Goal: Task Accomplishment & Management: Use online tool/utility

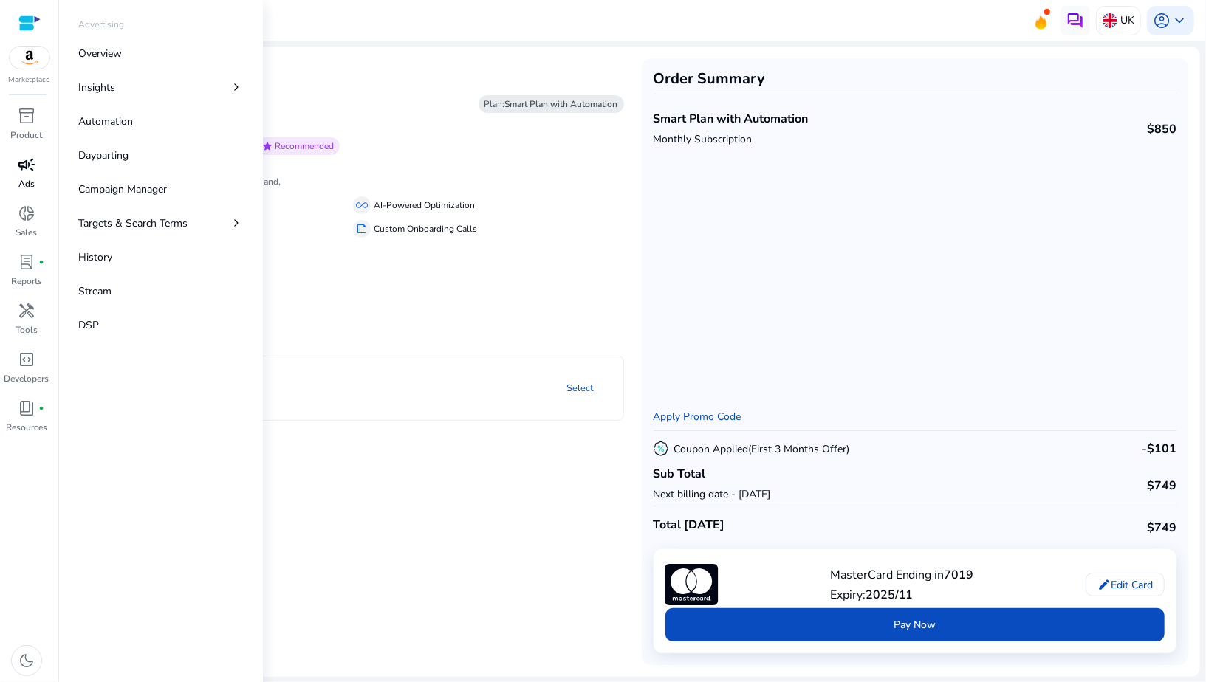
click at [32, 187] on p "Ads" at bounding box center [26, 183] width 16 height 13
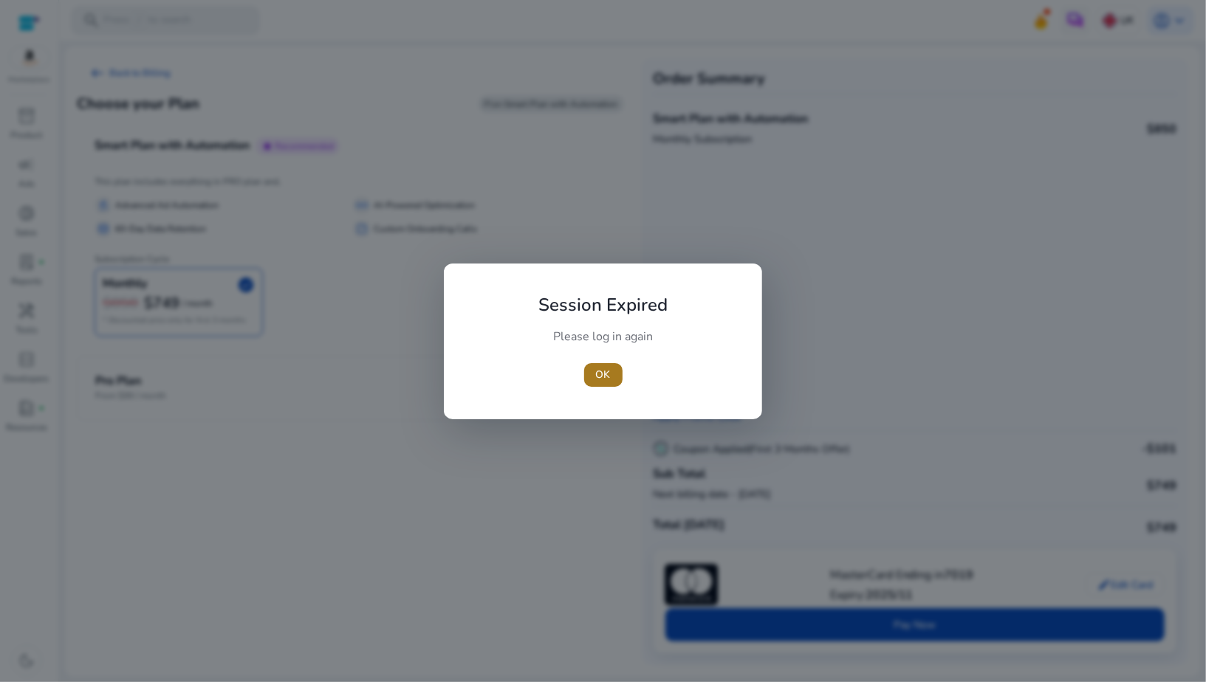
click at [585, 376] on span "button" at bounding box center [603, 374] width 38 height 35
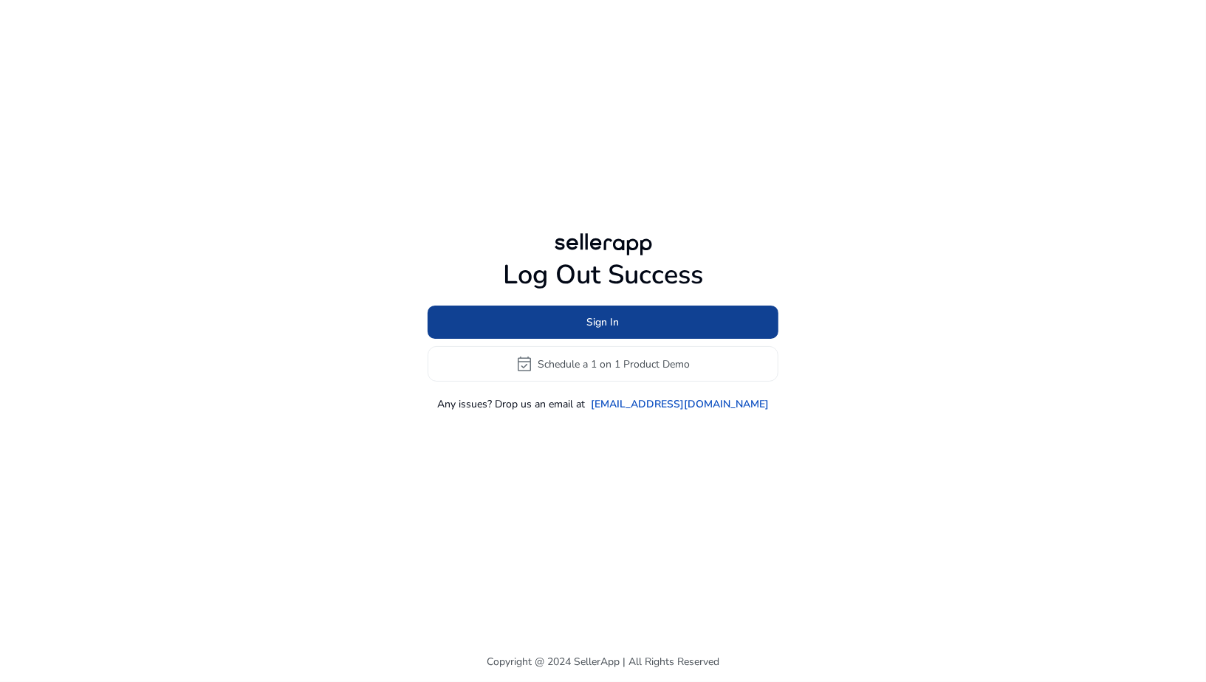
click at [590, 330] on span at bounding box center [602, 322] width 351 height 35
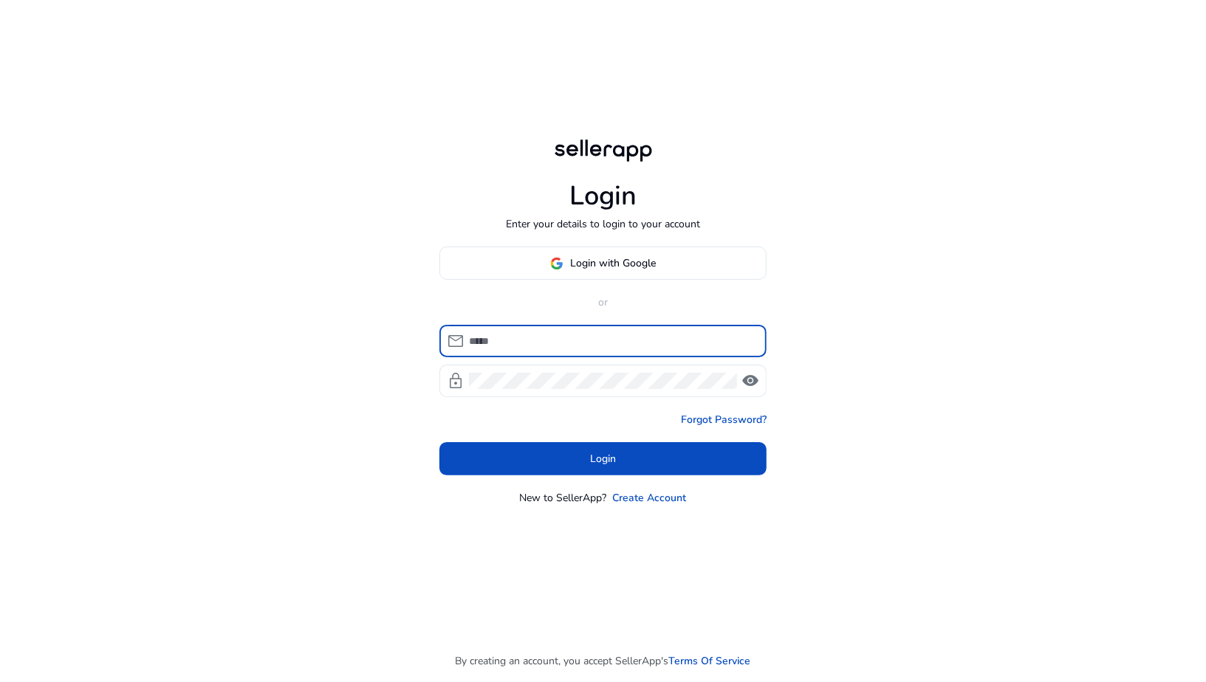
click at [587, 336] on input at bounding box center [612, 341] width 286 height 16
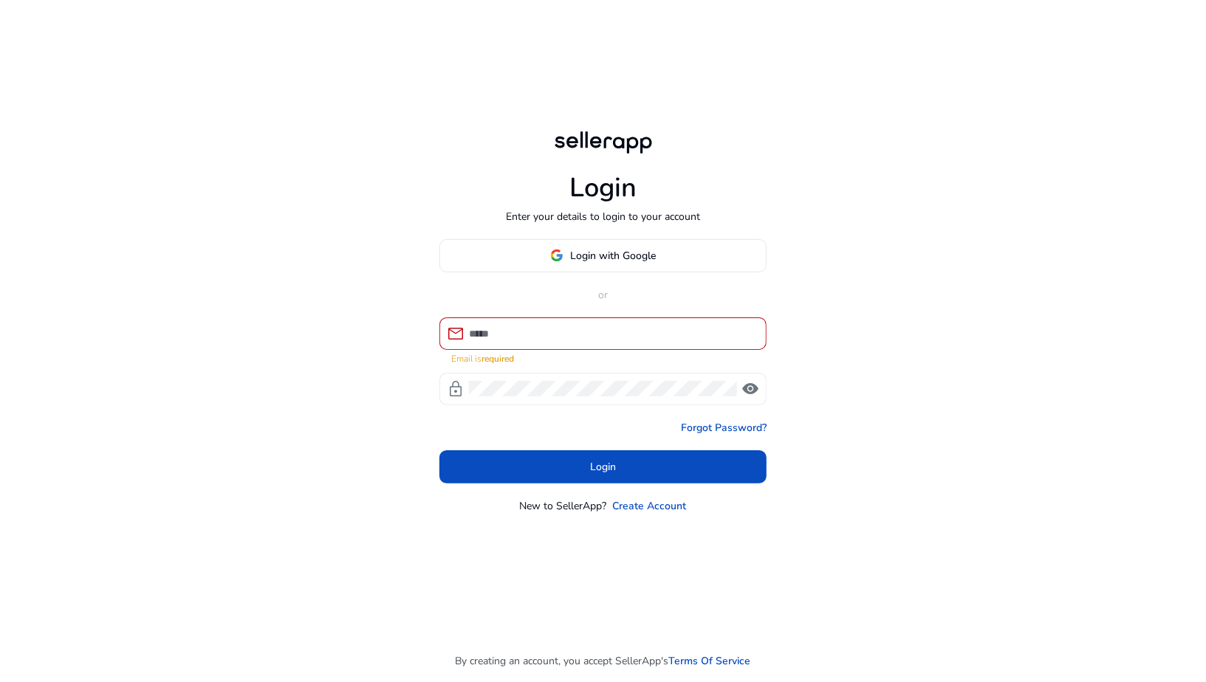
type input "**********"
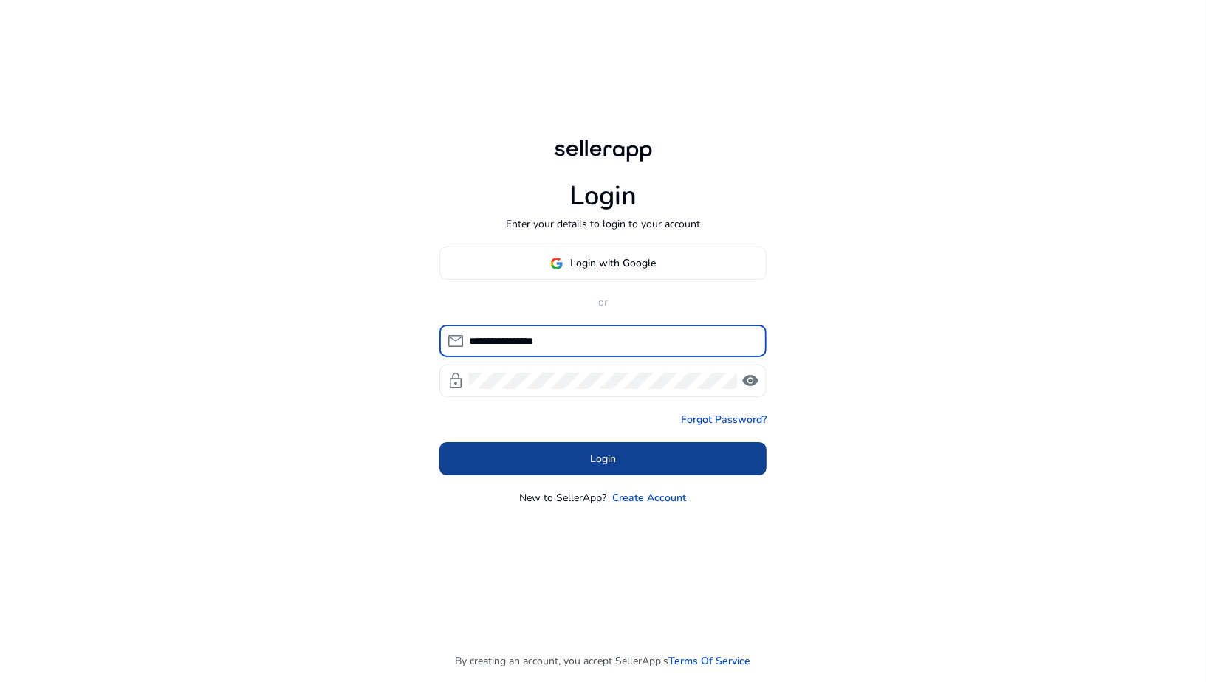
click at [616, 462] on span at bounding box center [602, 458] width 327 height 35
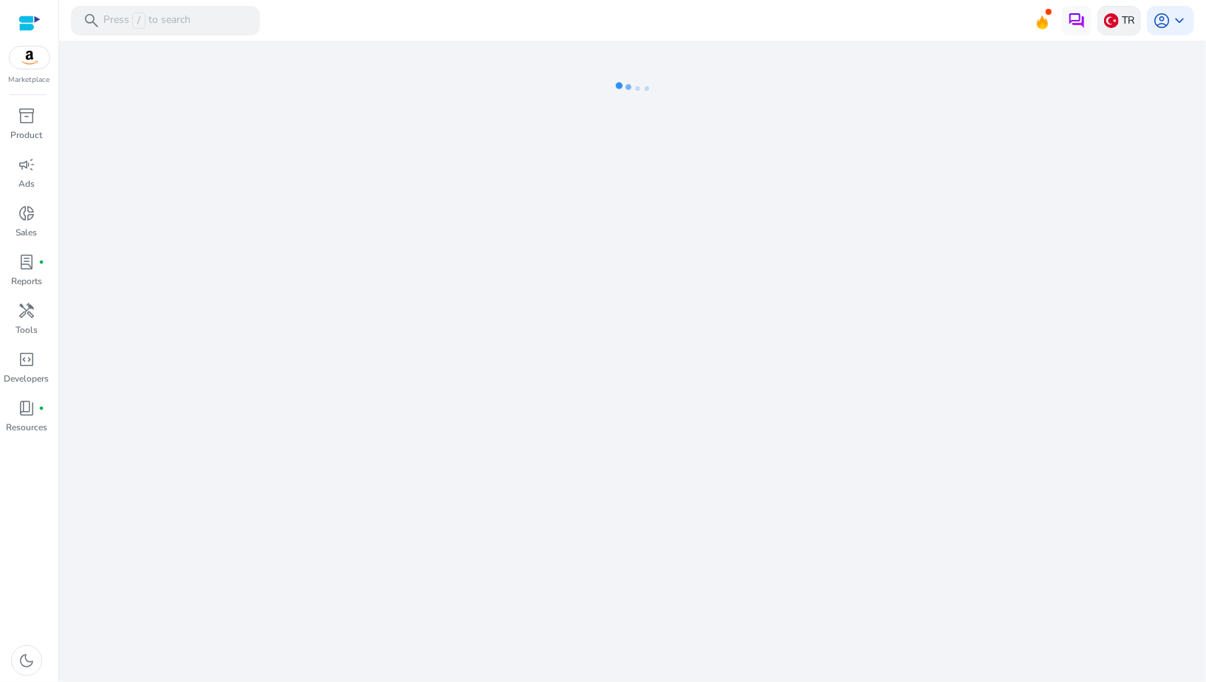
click at [1114, 15] on img at bounding box center [1111, 20] width 15 height 15
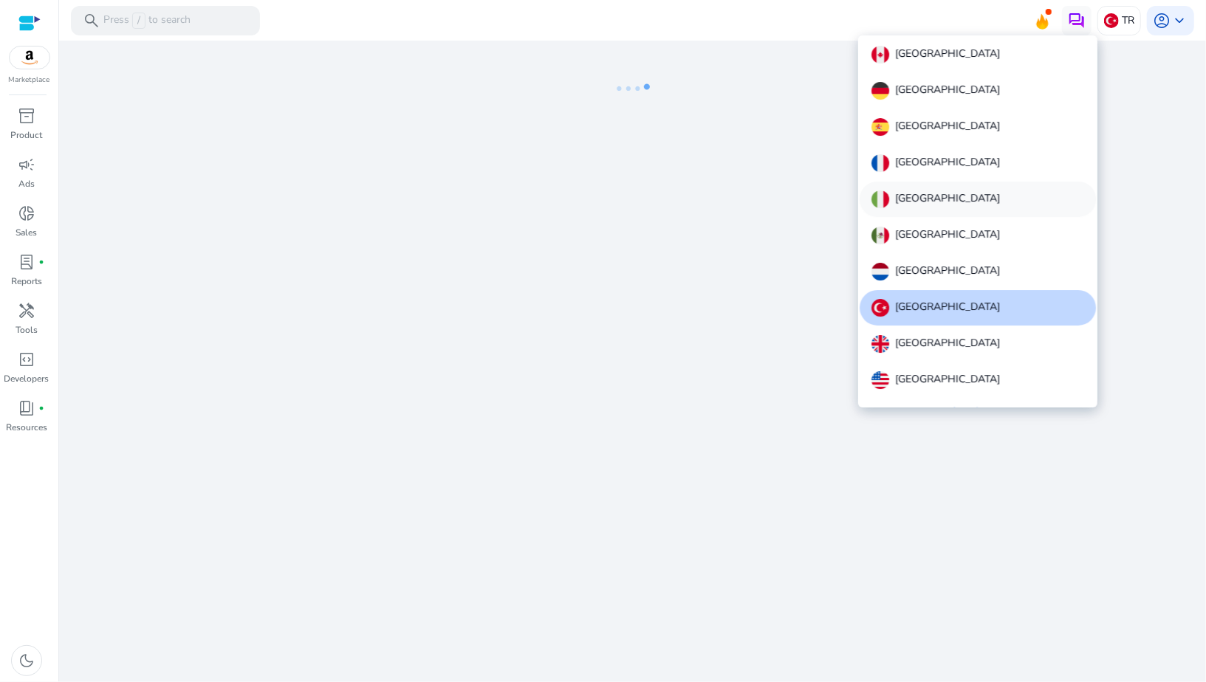
scroll to position [16, 0]
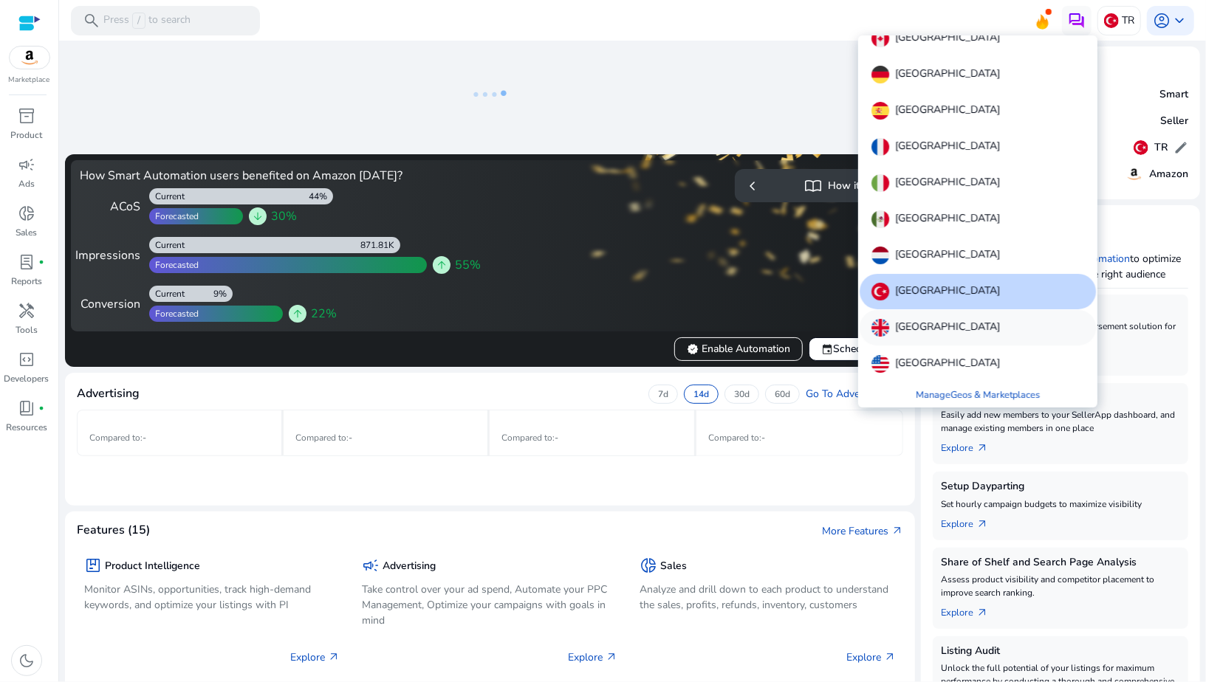
click at [913, 320] on p "[GEOGRAPHIC_DATA]" at bounding box center [947, 328] width 105 height 18
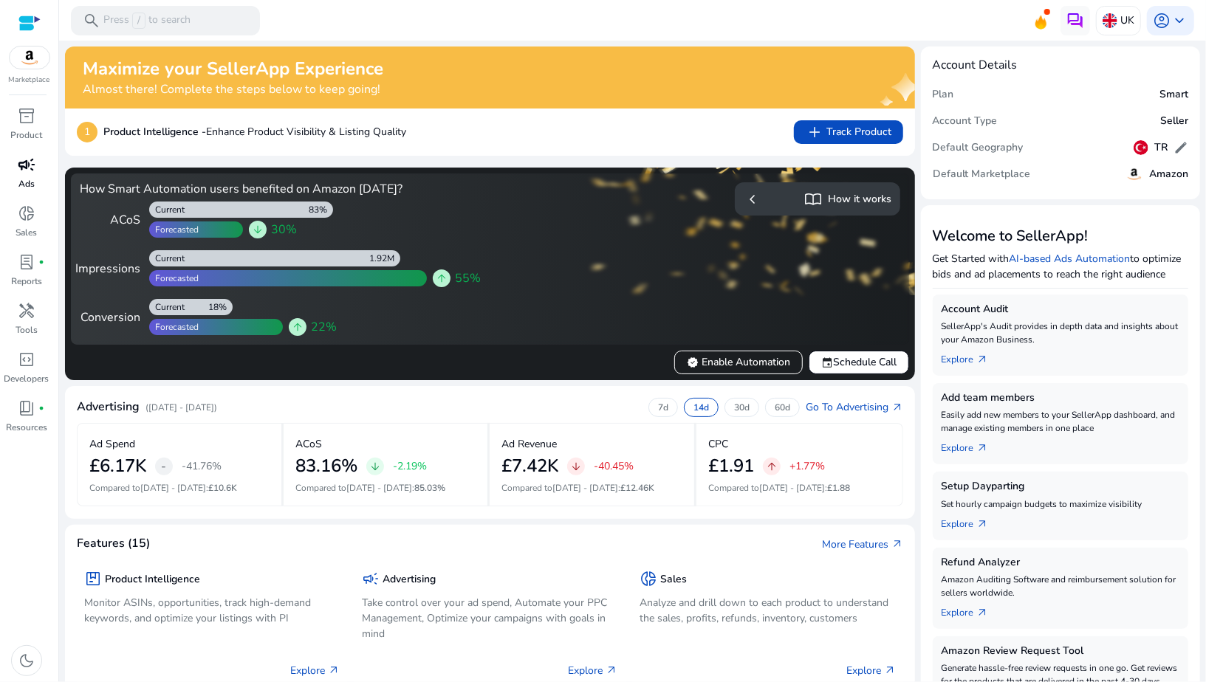
click at [27, 178] on p "Ads" at bounding box center [26, 183] width 16 height 13
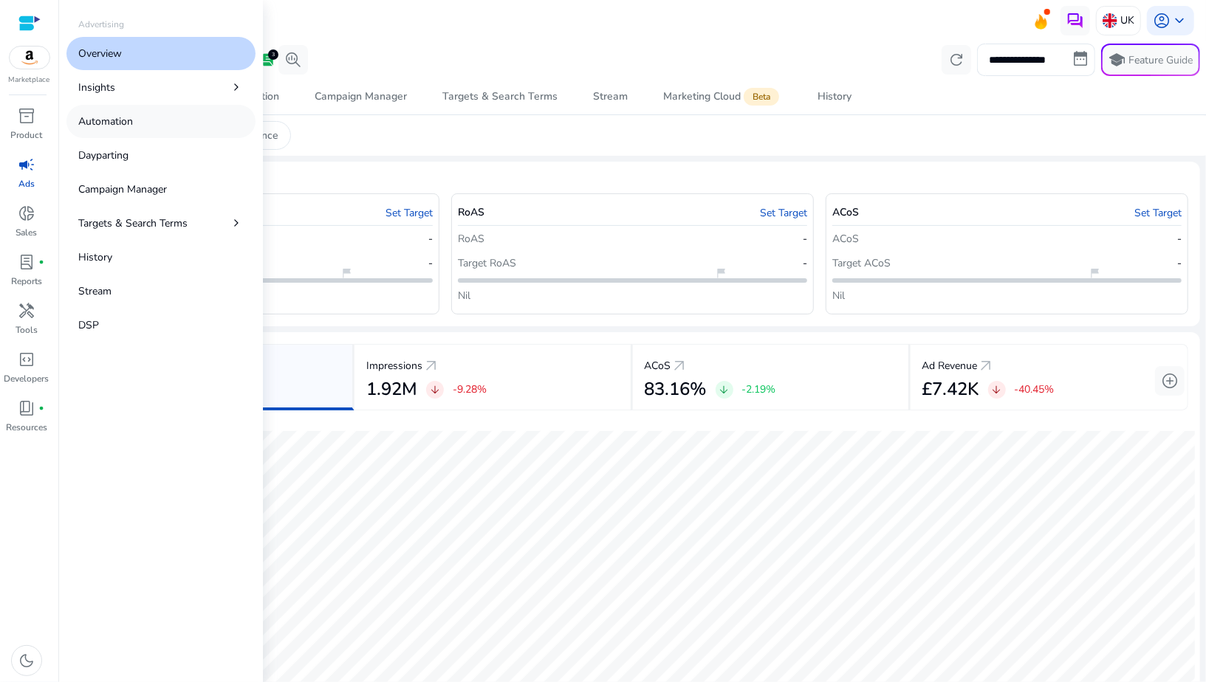
click at [117, 120] on p "Automation" at bounding box center [105, 122] width 55 height 16
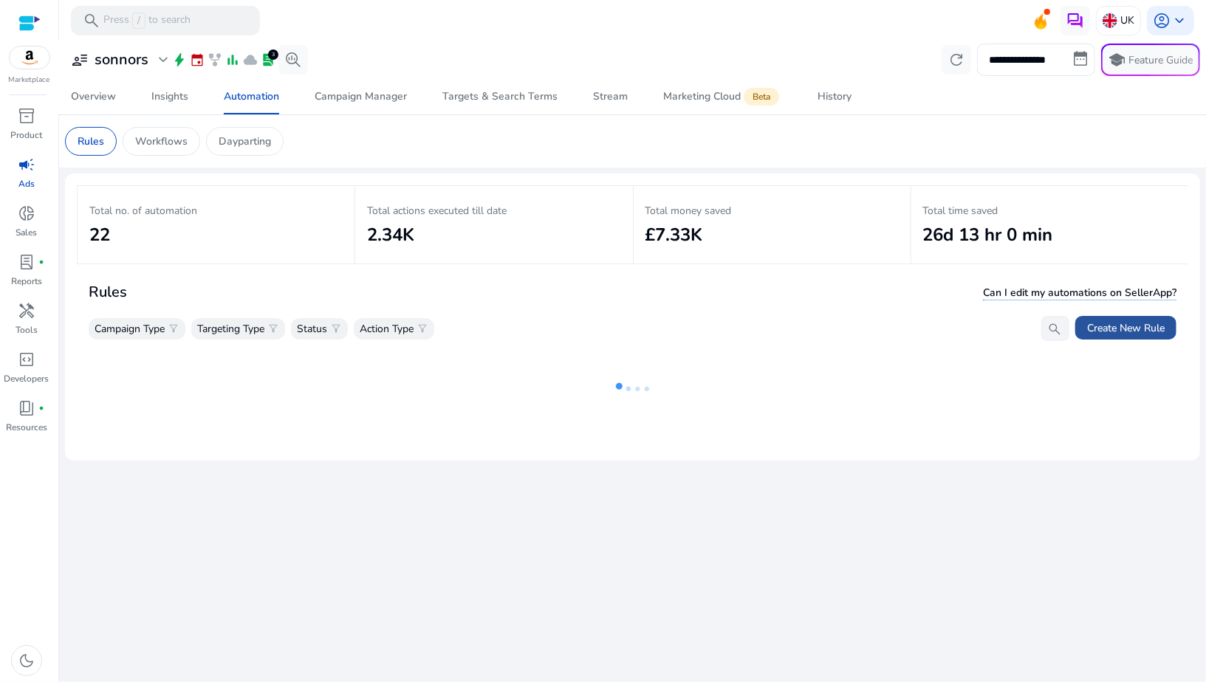
click at [1102, 333] on span "Create New Rule" at bounding box center [1126, 328] width 78 height 16
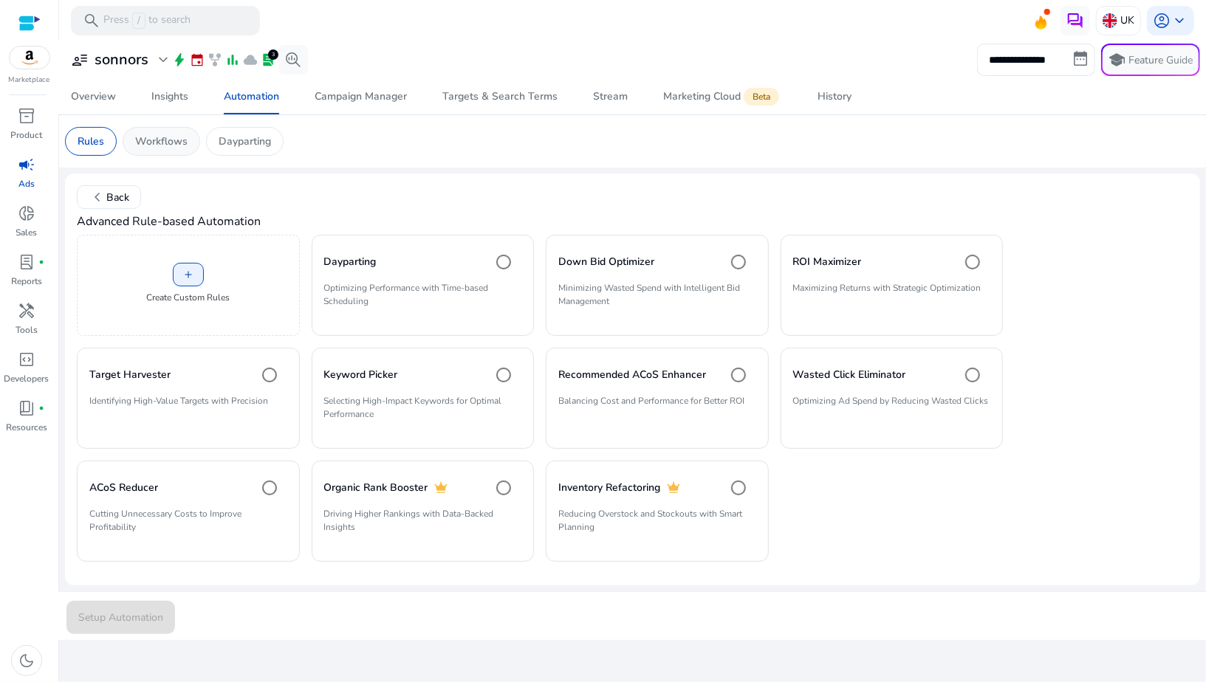
click at [160, 138] on p "Workflows" at bounding box center [161, 142] width 52 height 16
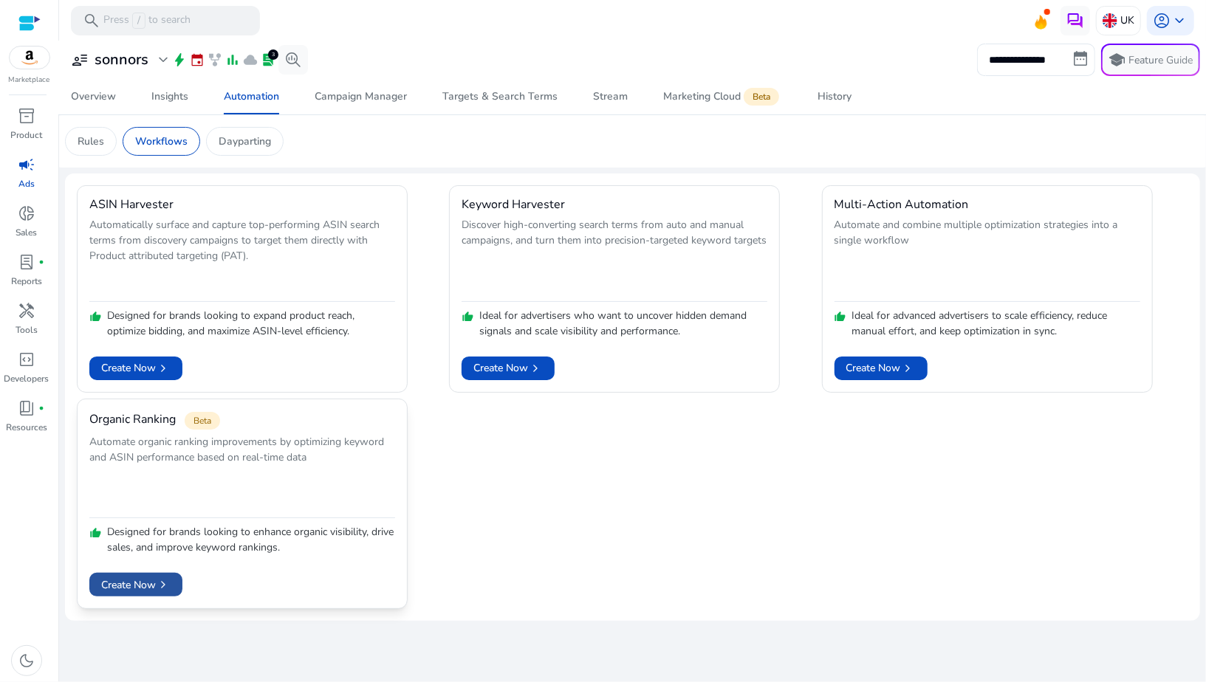
click at [152, 591] on span "Create Now chevron_right" at bounding box center [135, 585] width 69 height 16
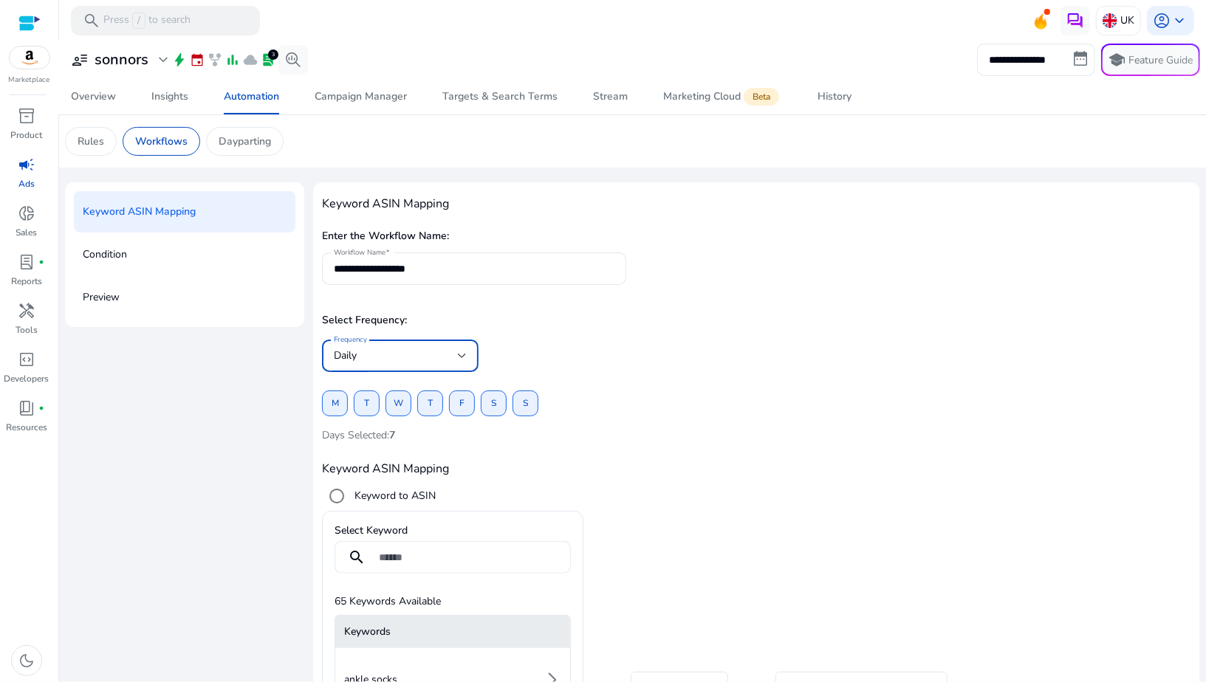
click at [371, 355] on div "Daily" at bounding box center [396, 356] width 124 height 16
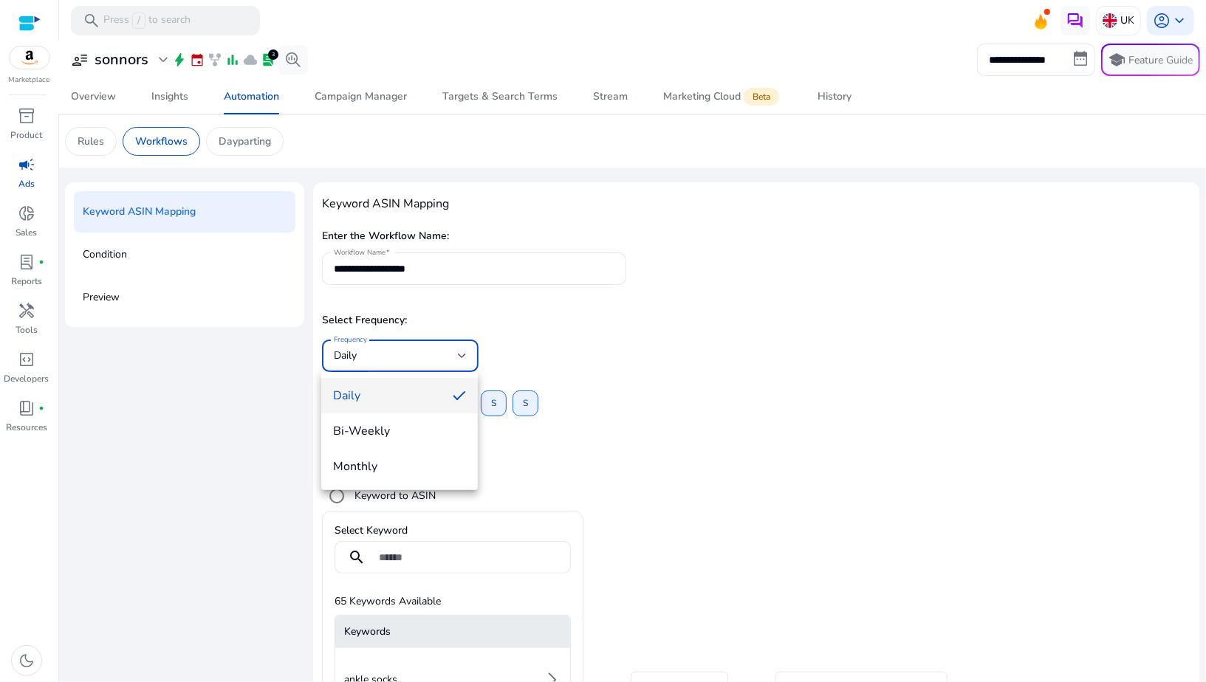
click at [628, 363] on div at bounding box center [603, 341] width 1206 height 682
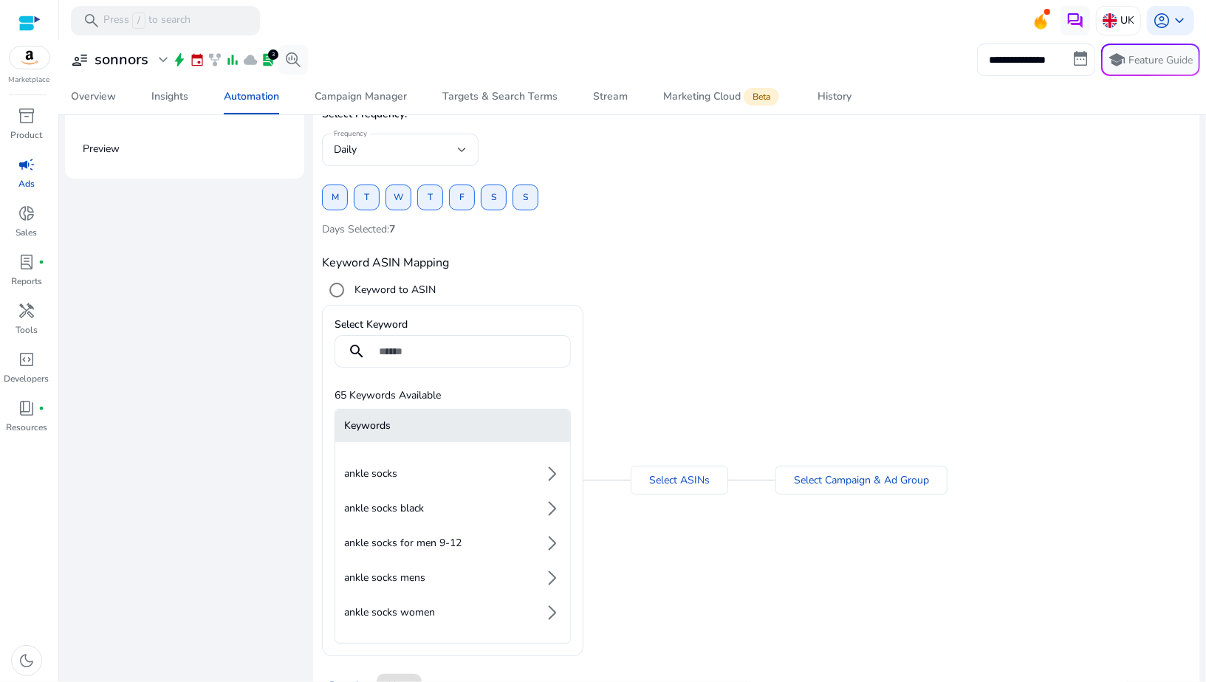
scroll to position [182, 0]
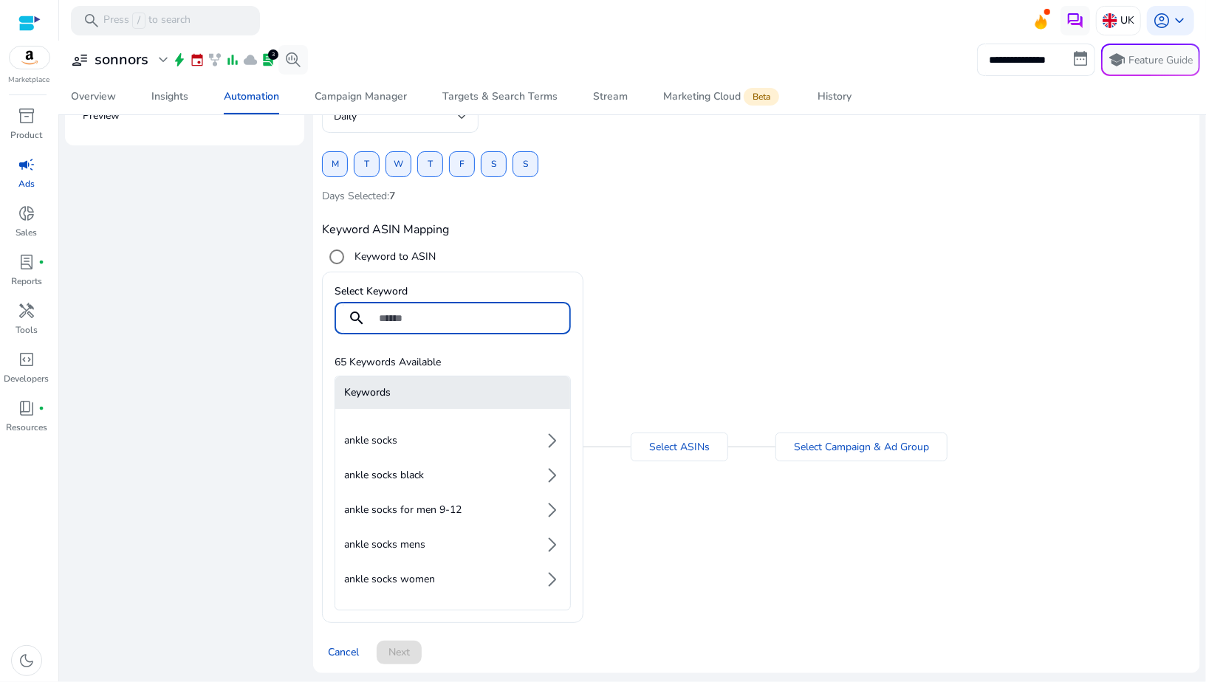
click at [383, 313] on input at bounding box center [469, 318] width 180 height 16
click at [316, 381] on div "**********" at bounding box center [756, 308] width 887 height 730
click at [351, 429] on li "ankle socks arrow_forward_ios" at bounding box center [452, 441] width 235 height 30
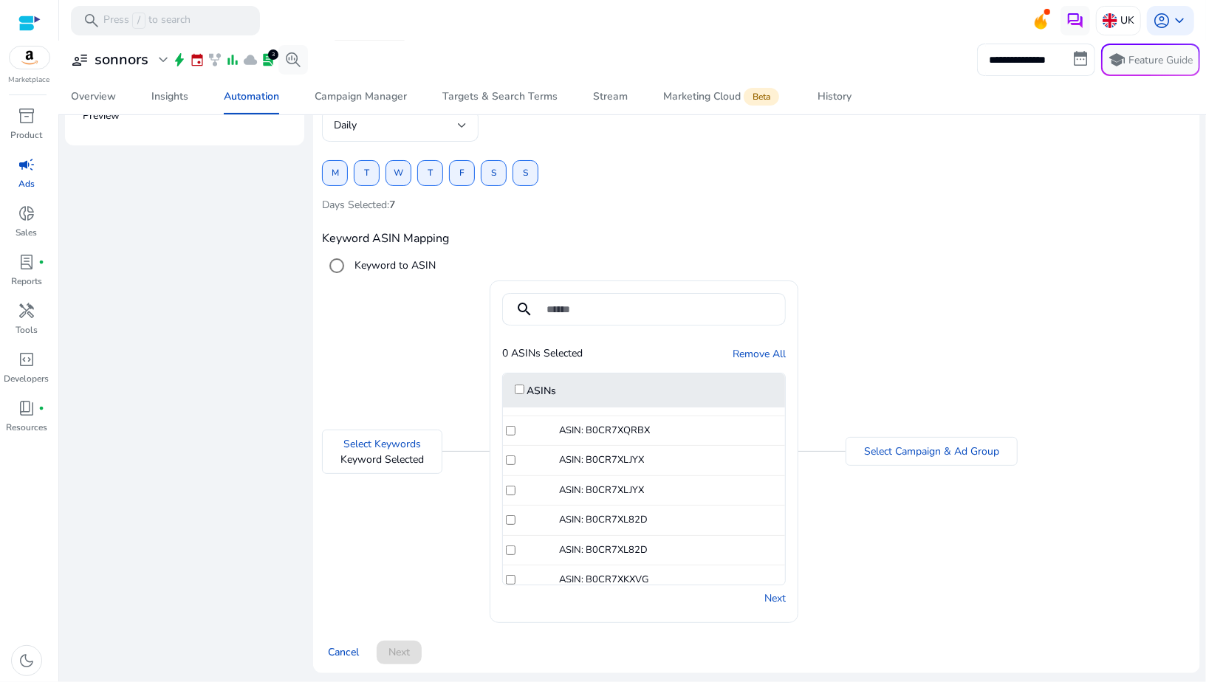
scroll to position [0, 0]
click at [508, 427] on div "ASIN: B0DXF2RM3L" at bounding box center [644, 423] width 282 height 30
click at [769, 595] on link "Next" at bounding box center [774, 599] width 21 height 16
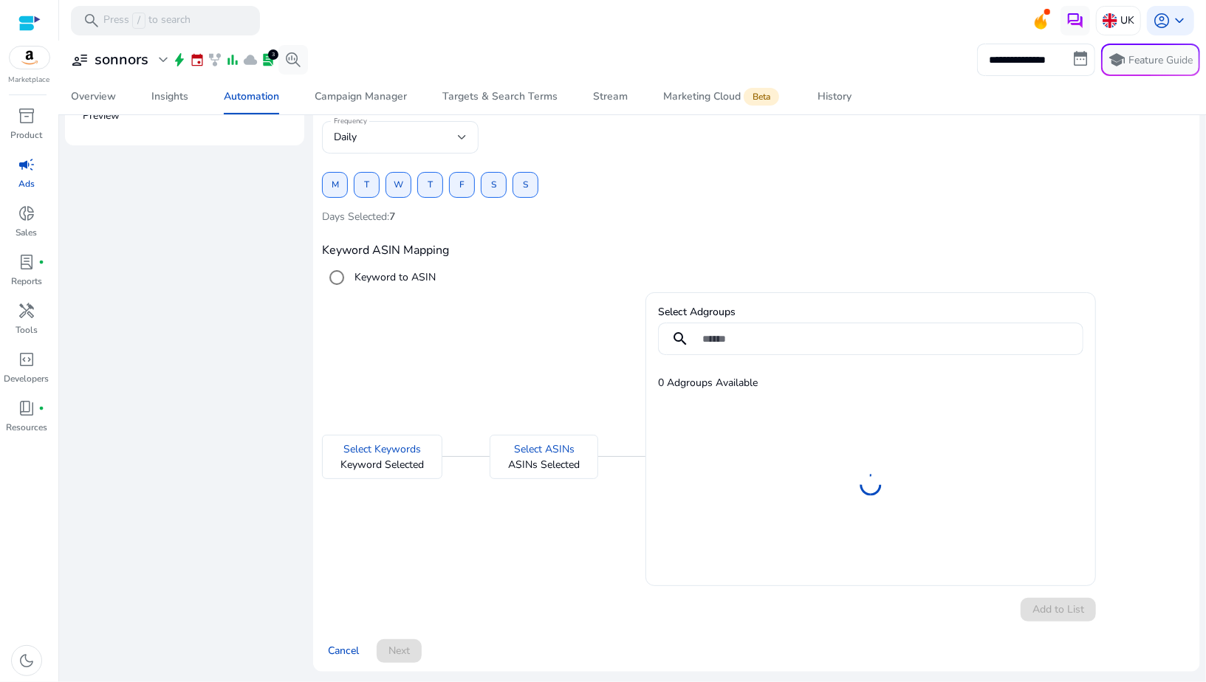
scroll to position [38, 0]
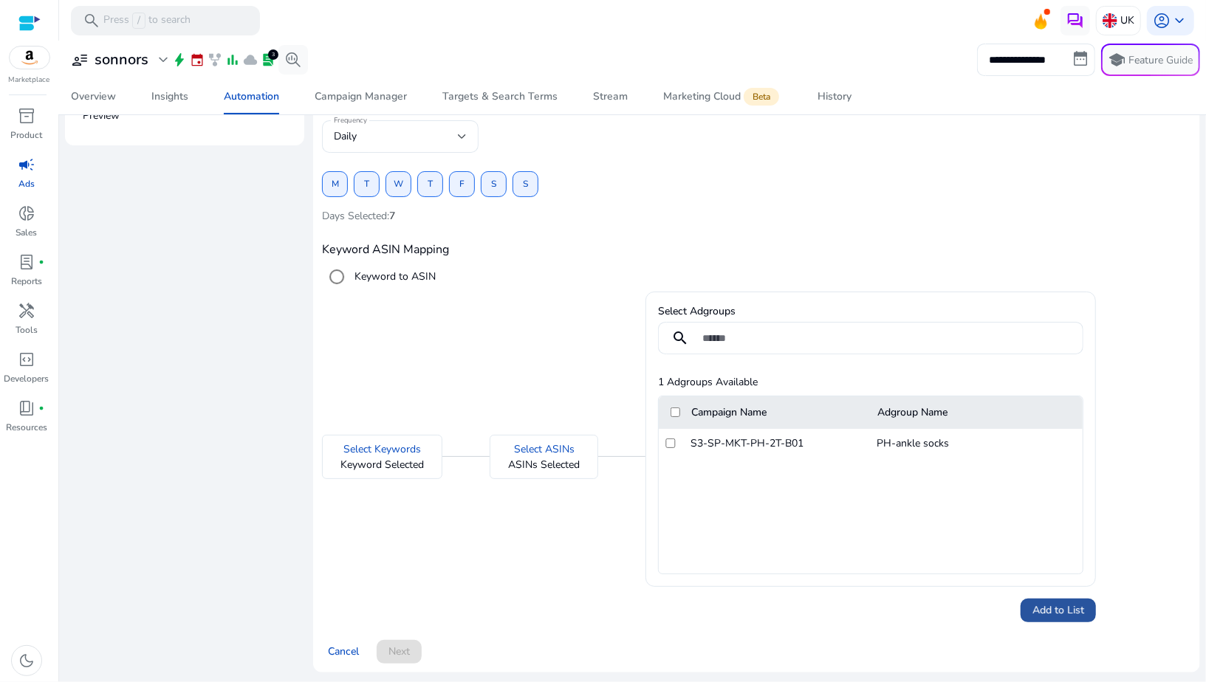
click at [1041, 617] on span at bounding box center [1057, 610] width 75 height 35
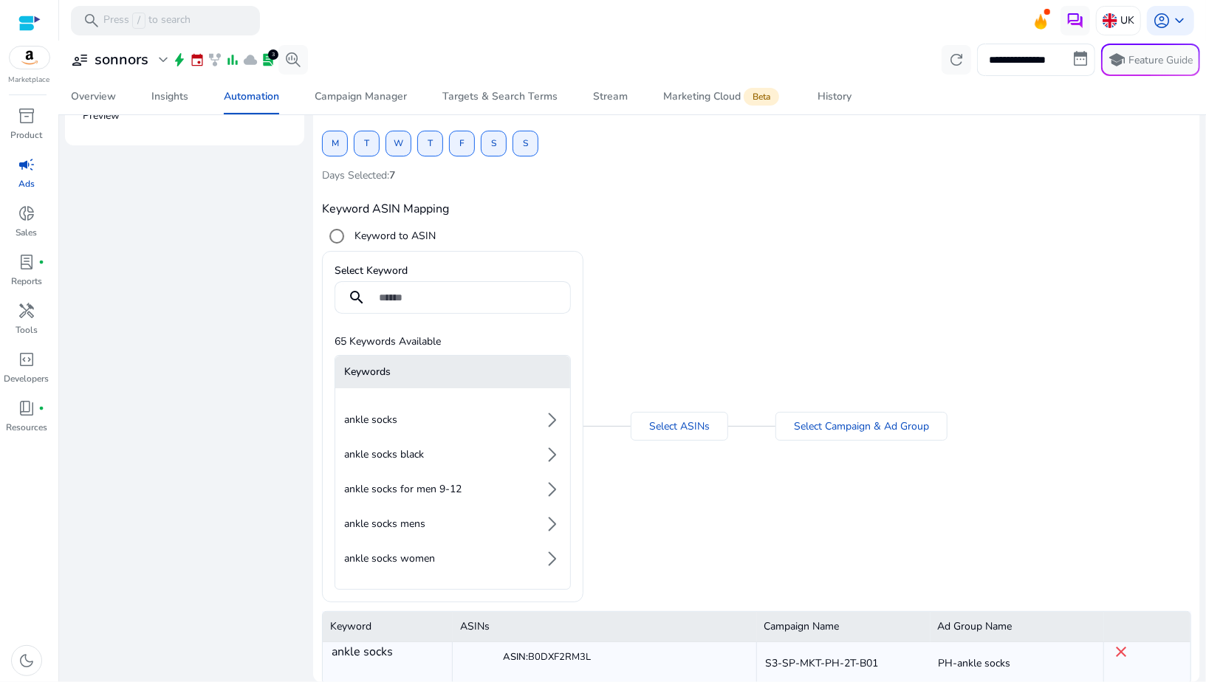
scroll to position [157, 0]
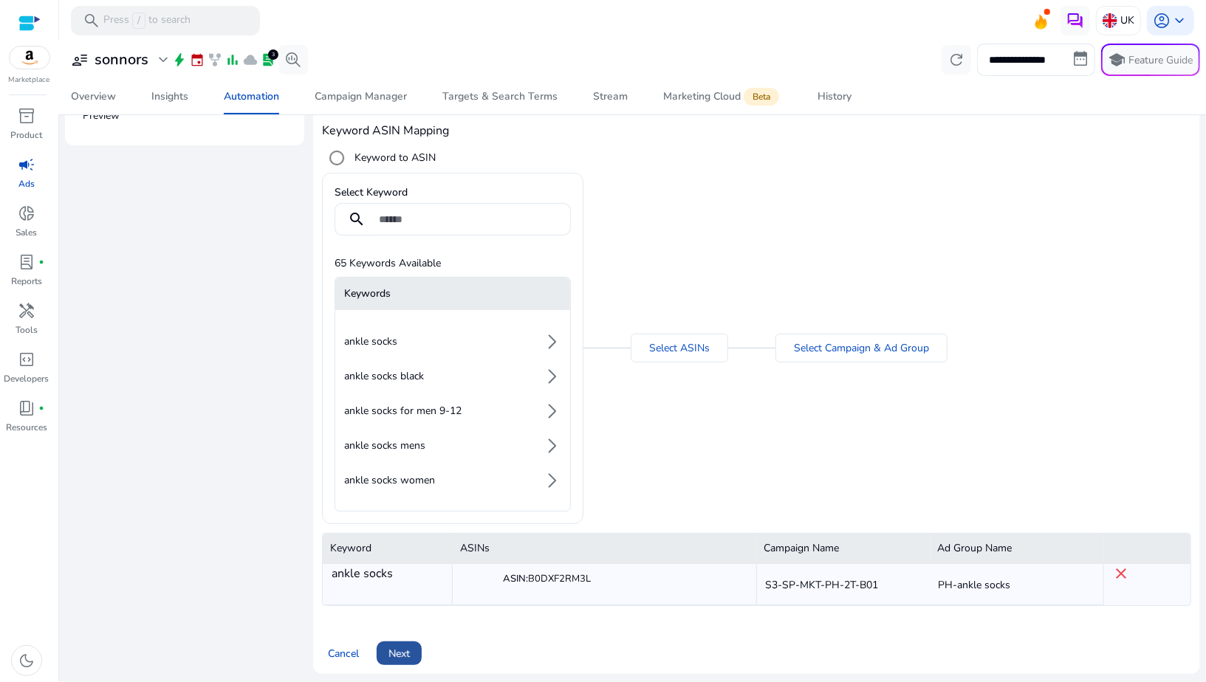
click at [390, 646] on span "Next" at bounding box center [398, 654] width 21 height 16
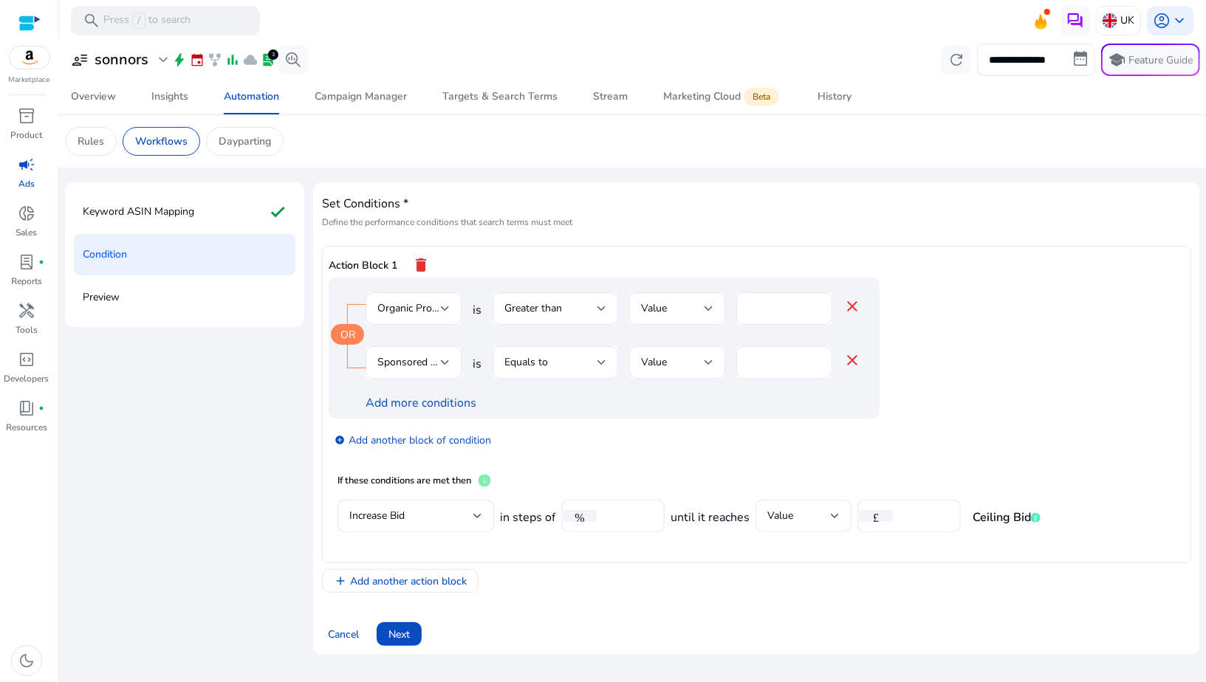
scroll to position [0, 0]
click at [413, 320] on div "Organic Product Rank" at bounding box center [413, 308] width 72 height 32
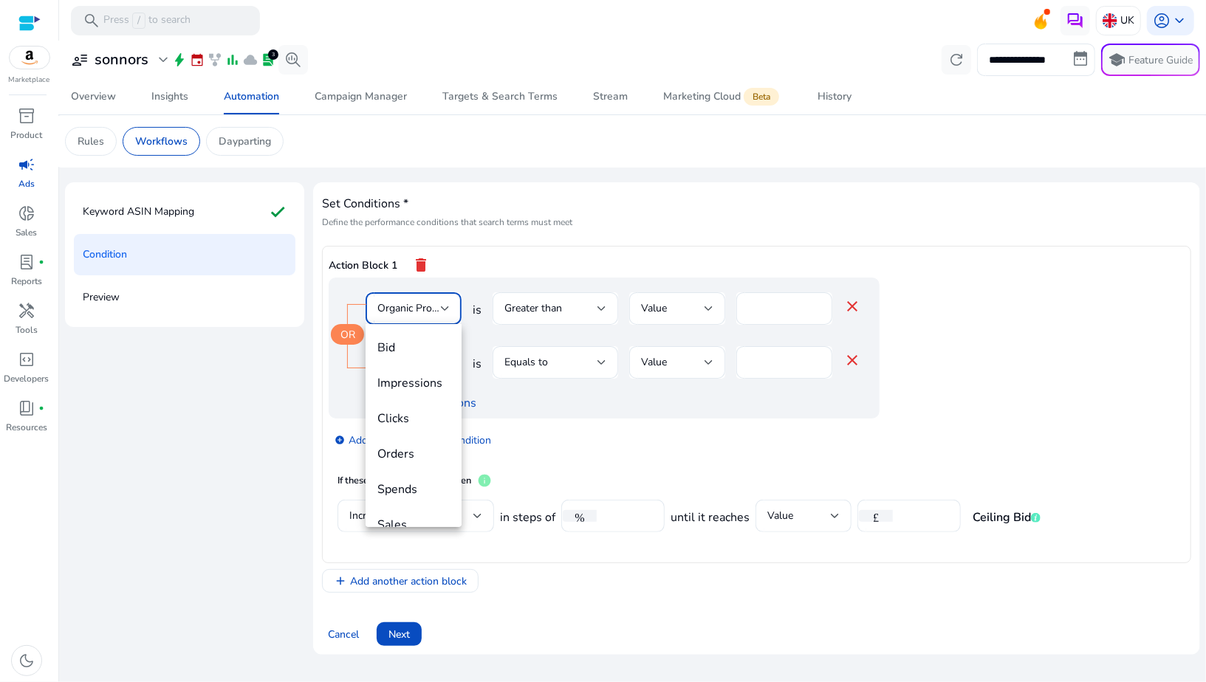
scroll to position [609, 0]
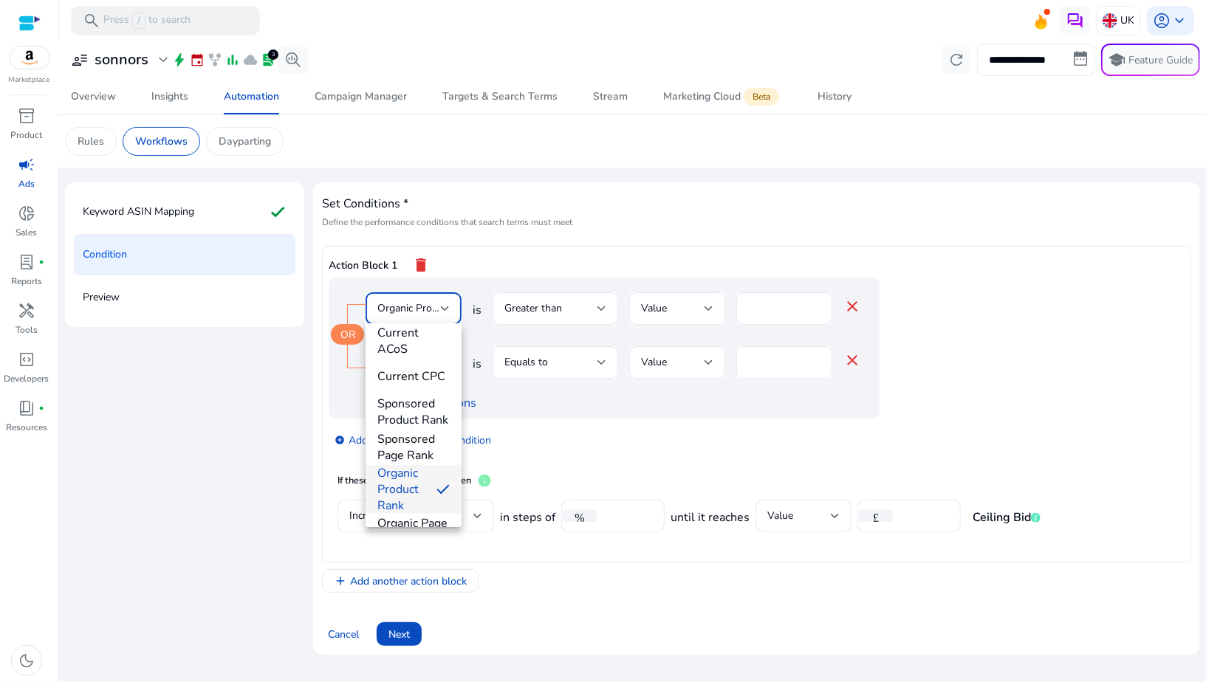
click at [576, 444] on div at bounding box center [603, 341] width 1206 height 682
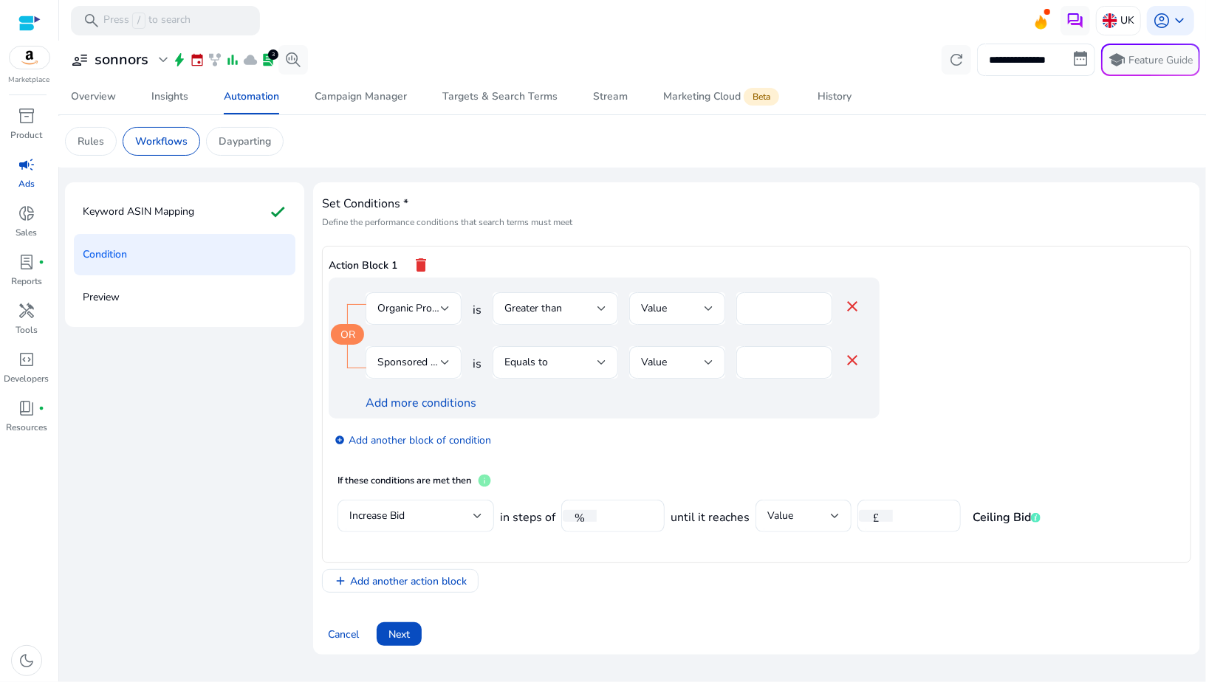
click at [447, 367] on div at bounding box center [445, 363] width 9 height 18
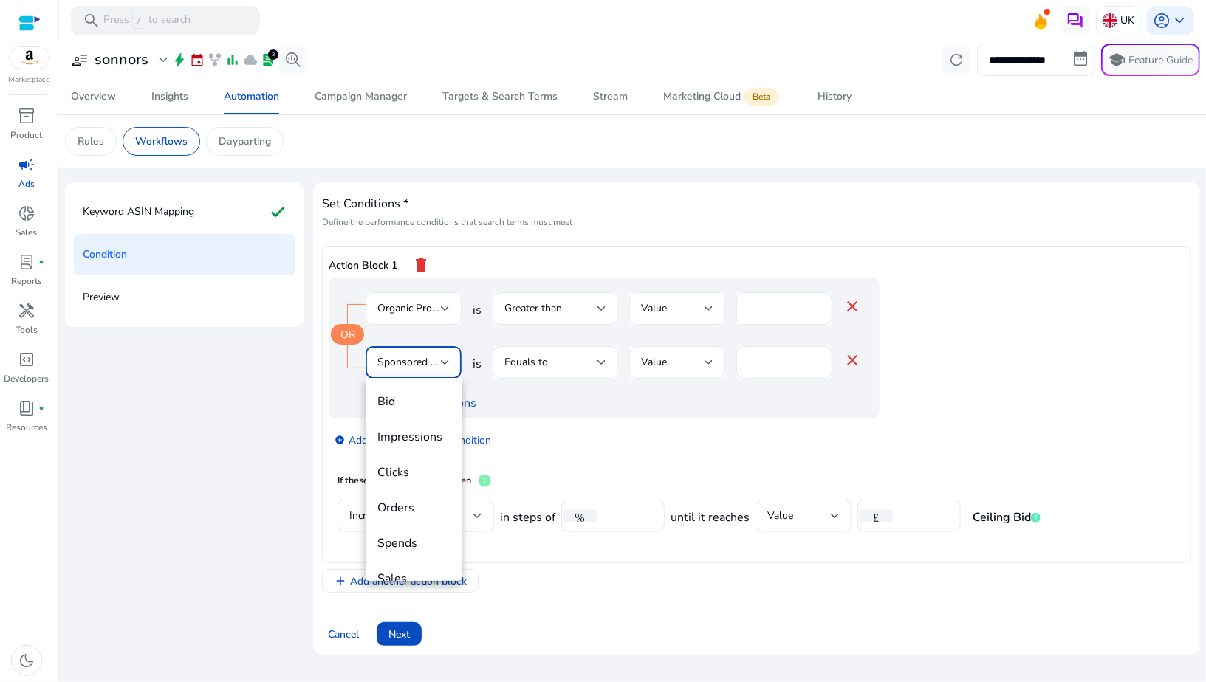
scroll to position [525, 0]
click at [597, 444] on div at bounding box center [603, 341] width 1206 height 682
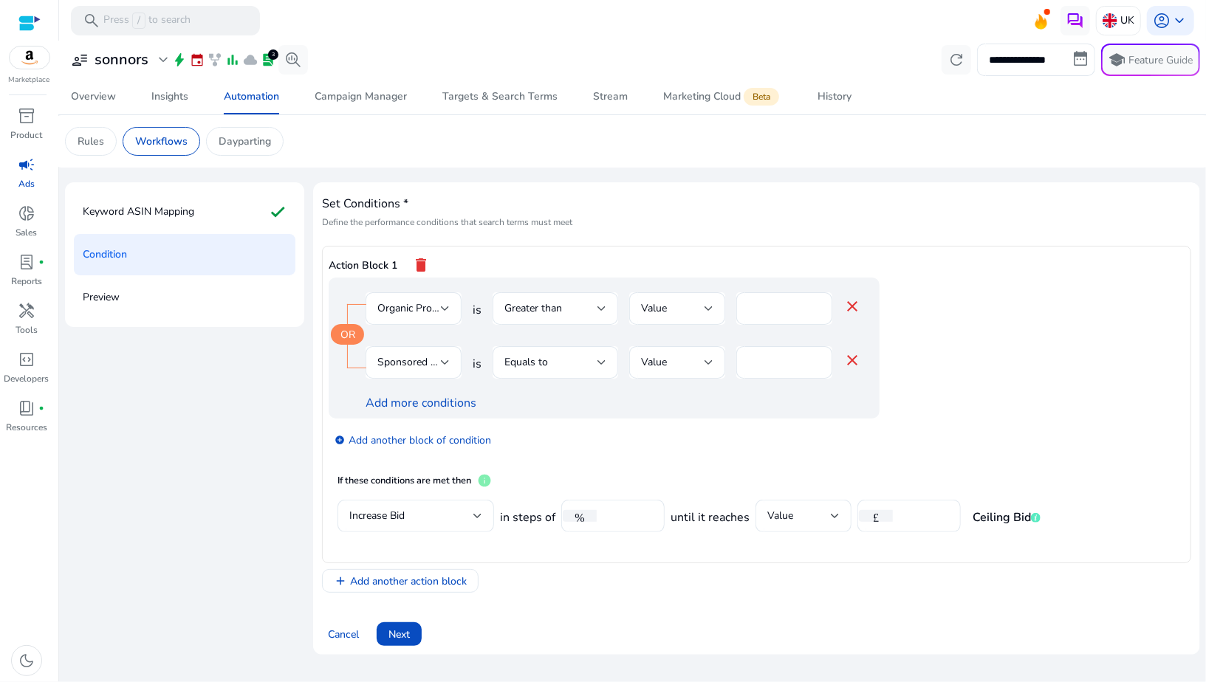
click at [423, 264] on mat-icon "delete" at bounding box center [421, 264] width 18 height 25
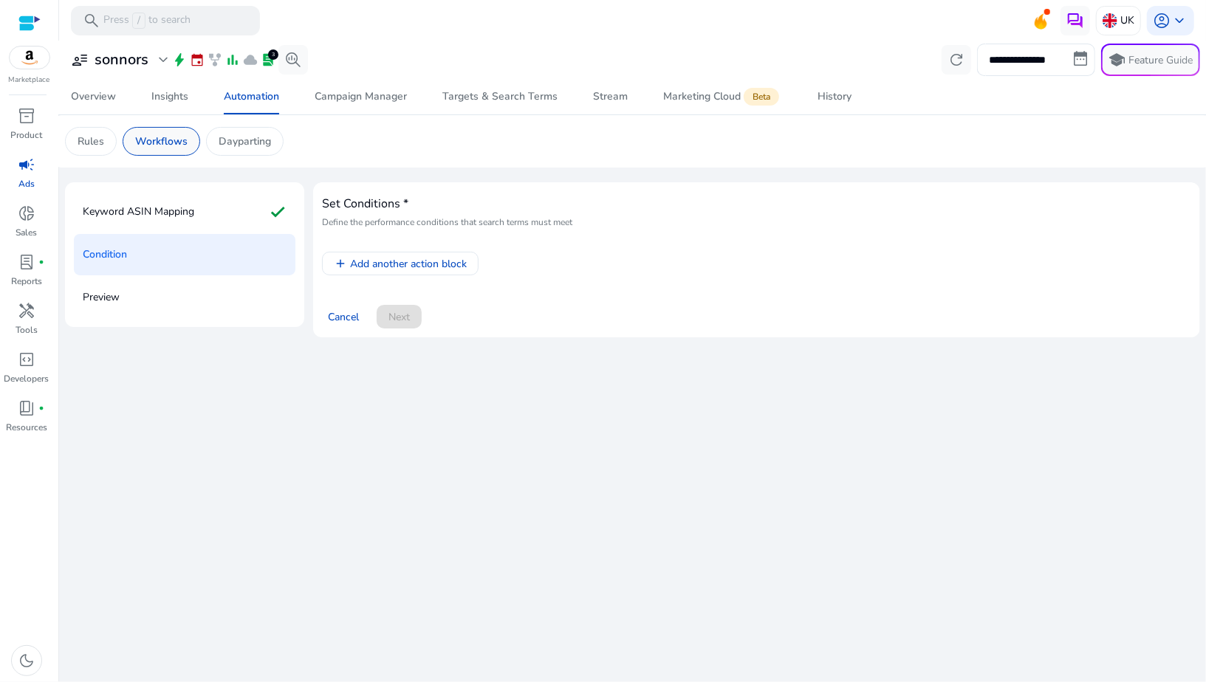
click at [153, 133] on div "Workflows" at bounding box center [162, 141] width 78 height 29
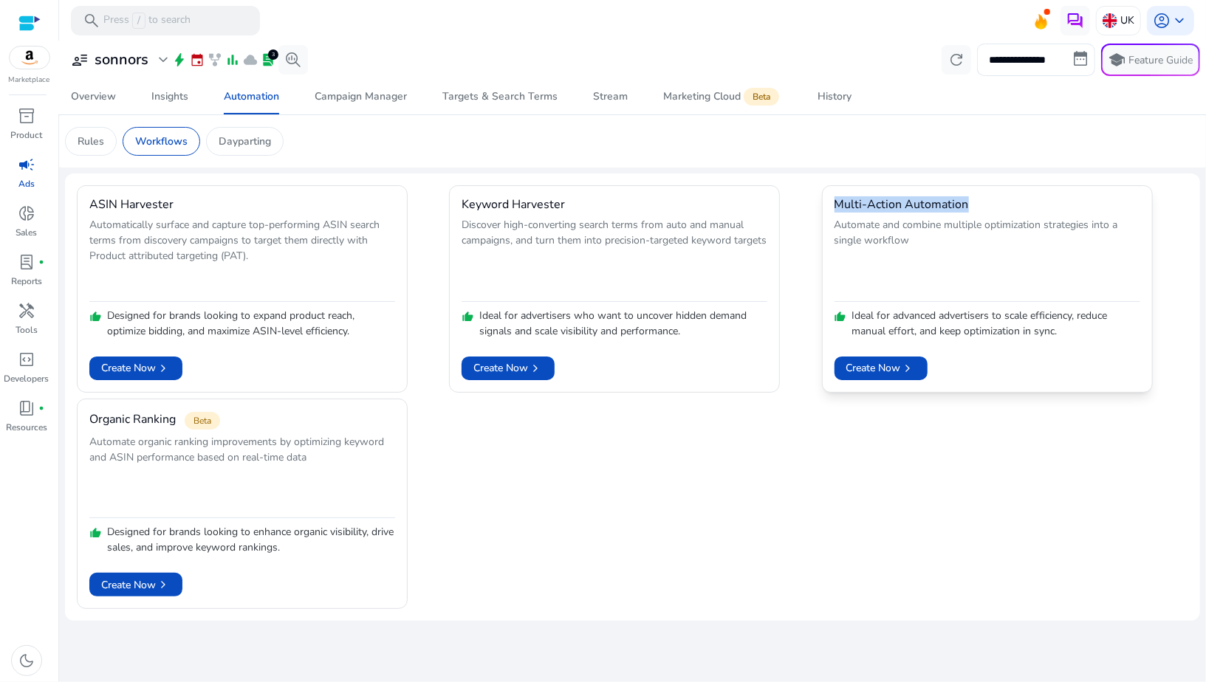
drag, startPoint x: 815, startPoint y: 205, endPoint x: 969, endPoint y: 208, distance: 154.3
click at [969, 208] on div "ASIN Harvester Automatically surface and capture top-performing ASIN search ter…" at bounding box center [632, 397] width 1111 height 424
copy h4 "Multi-Action Automation"
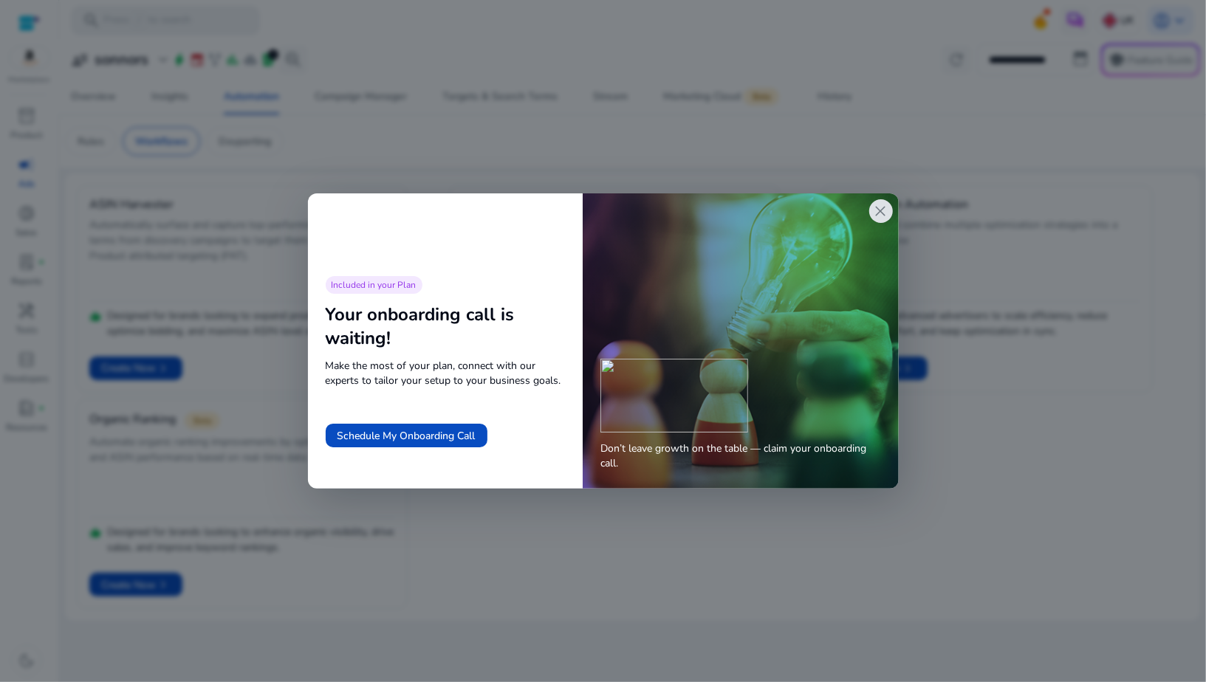
click at [887, 218] on span "close" at bounding box center [881, 211] width 18 height 18
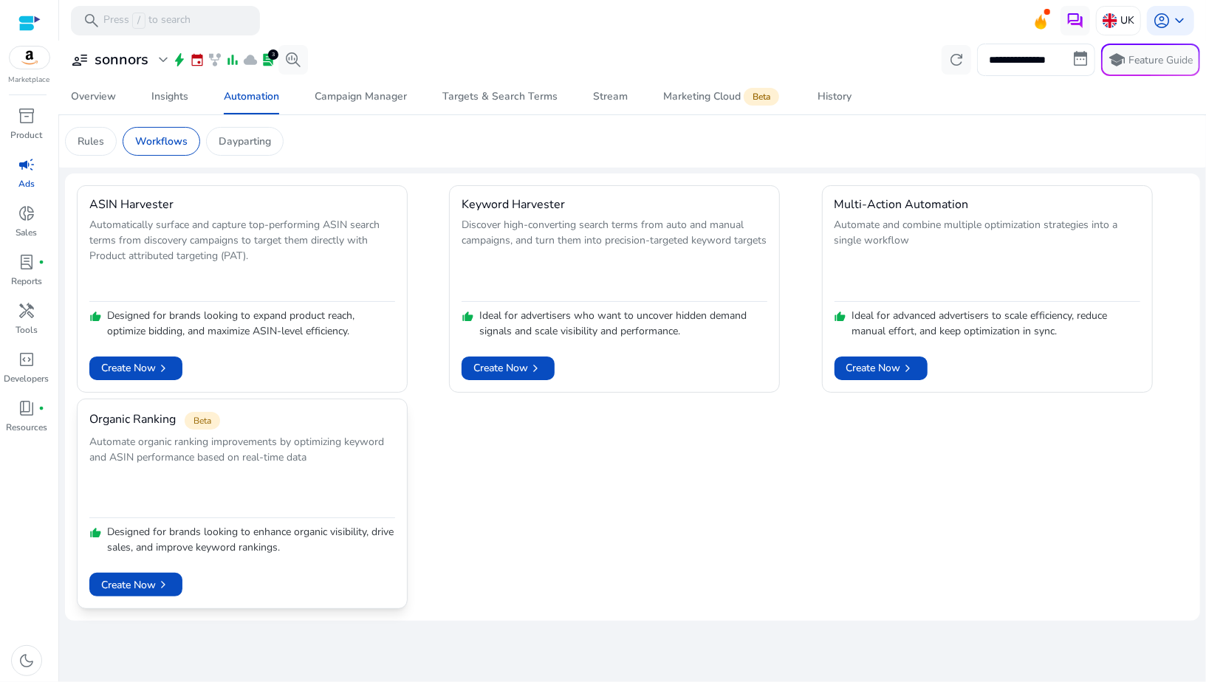
click at [147, 416] on h4 "Organic Ranking" at bounding box center [132, 420] width 86 height 14
copy h4 "Organic Ranking"
